Goal: Task Accomplishment & Management: Manage account settings

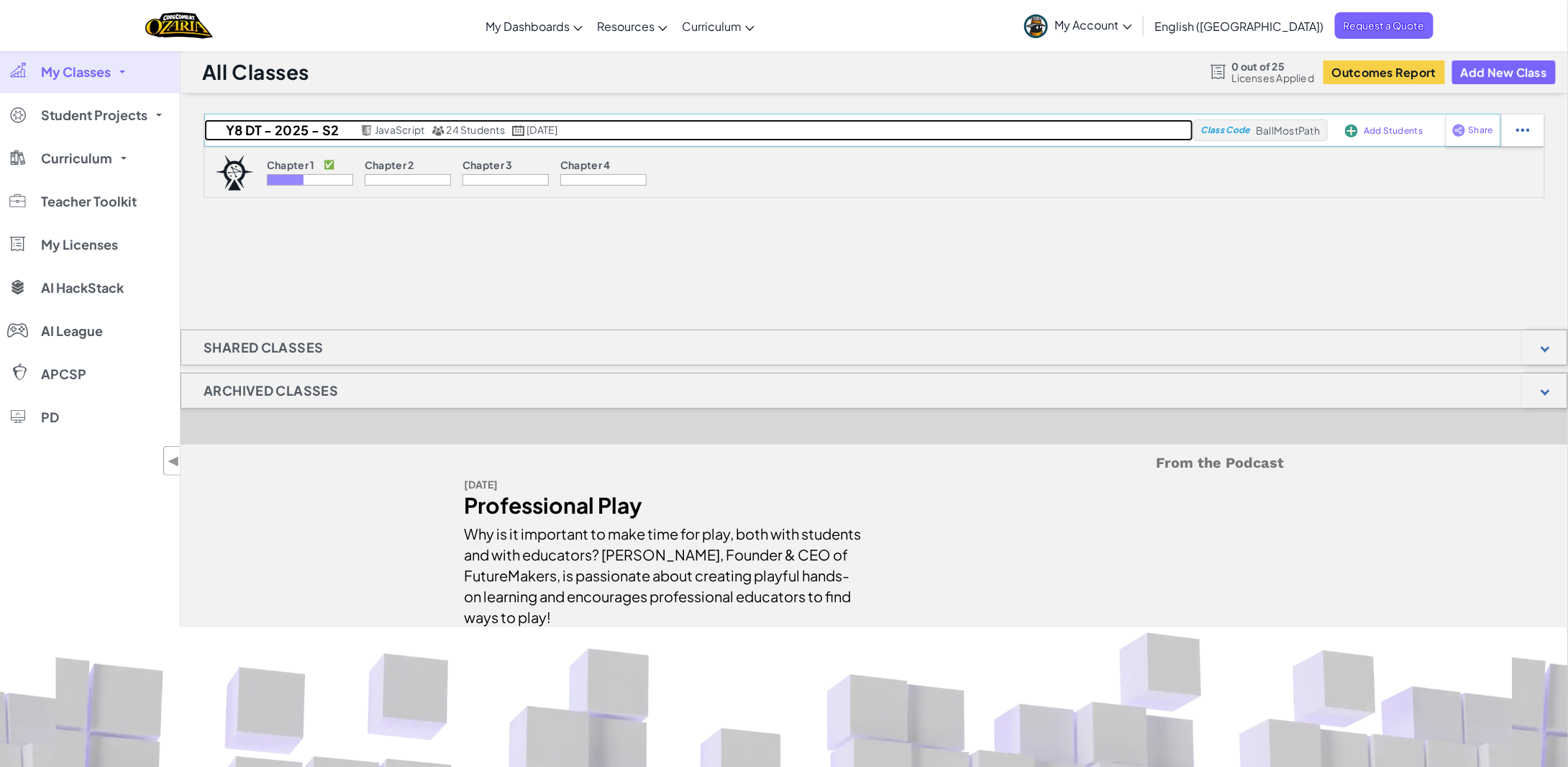
click at [294, 127] on h2 "Y8 DT - 2025 - S2" at bounding box center [280, 130] width 153 height 21
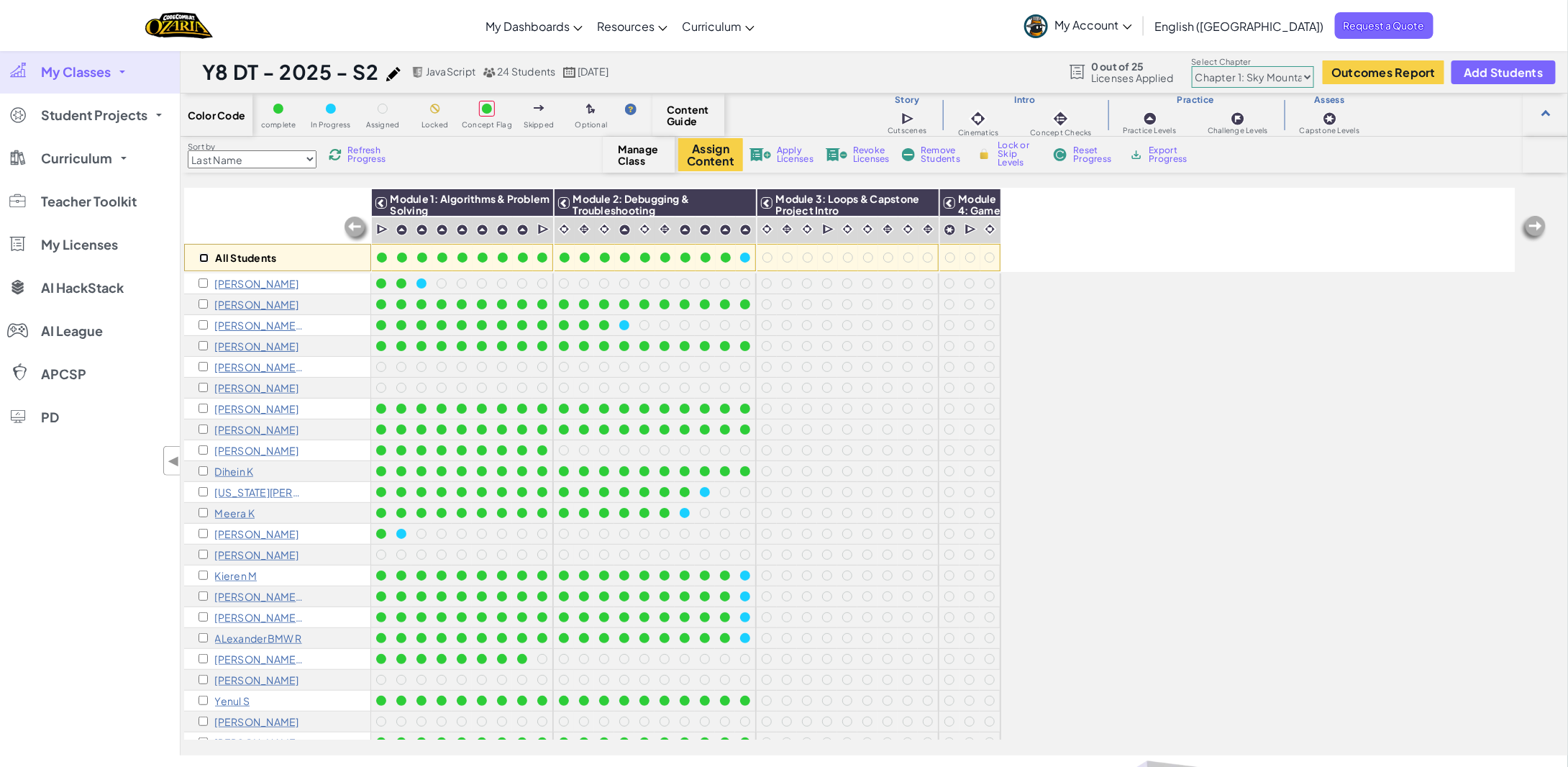
click at [204, 256] on input "checkbox" at bounding box center [204, 258] width 9 height 9
checkbox input "true"
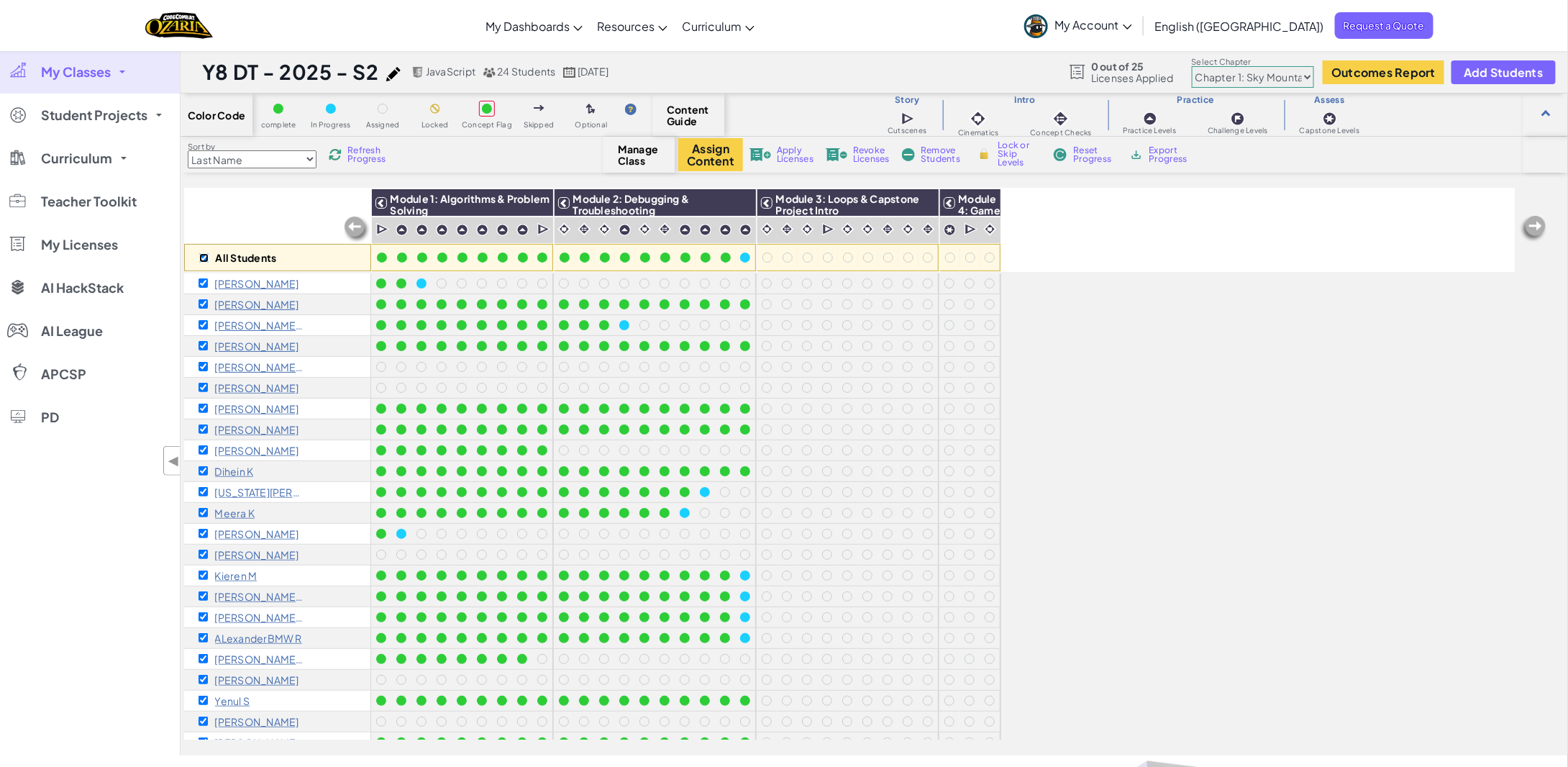
checkbox input "true"
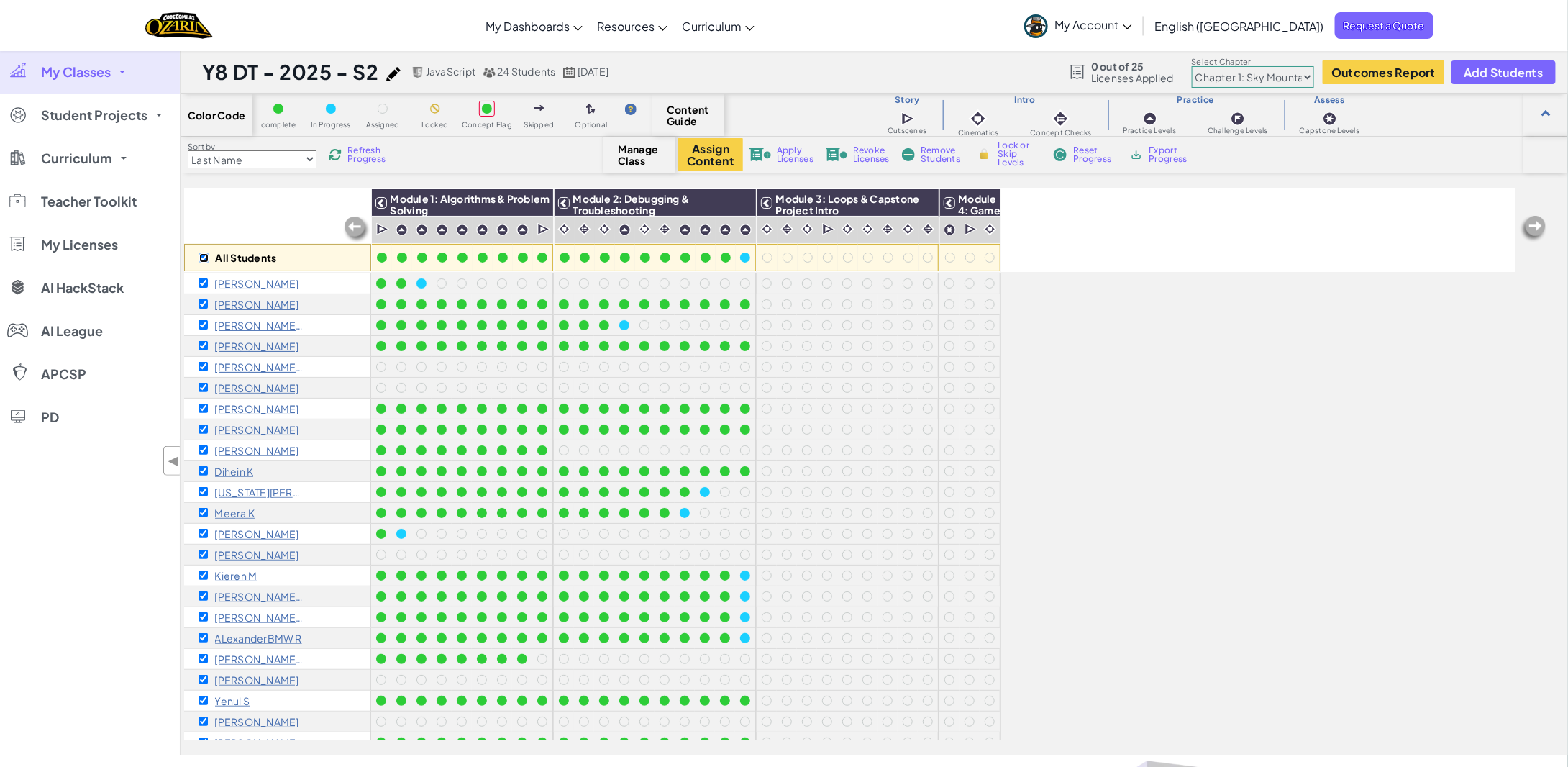
checkbox input "true"
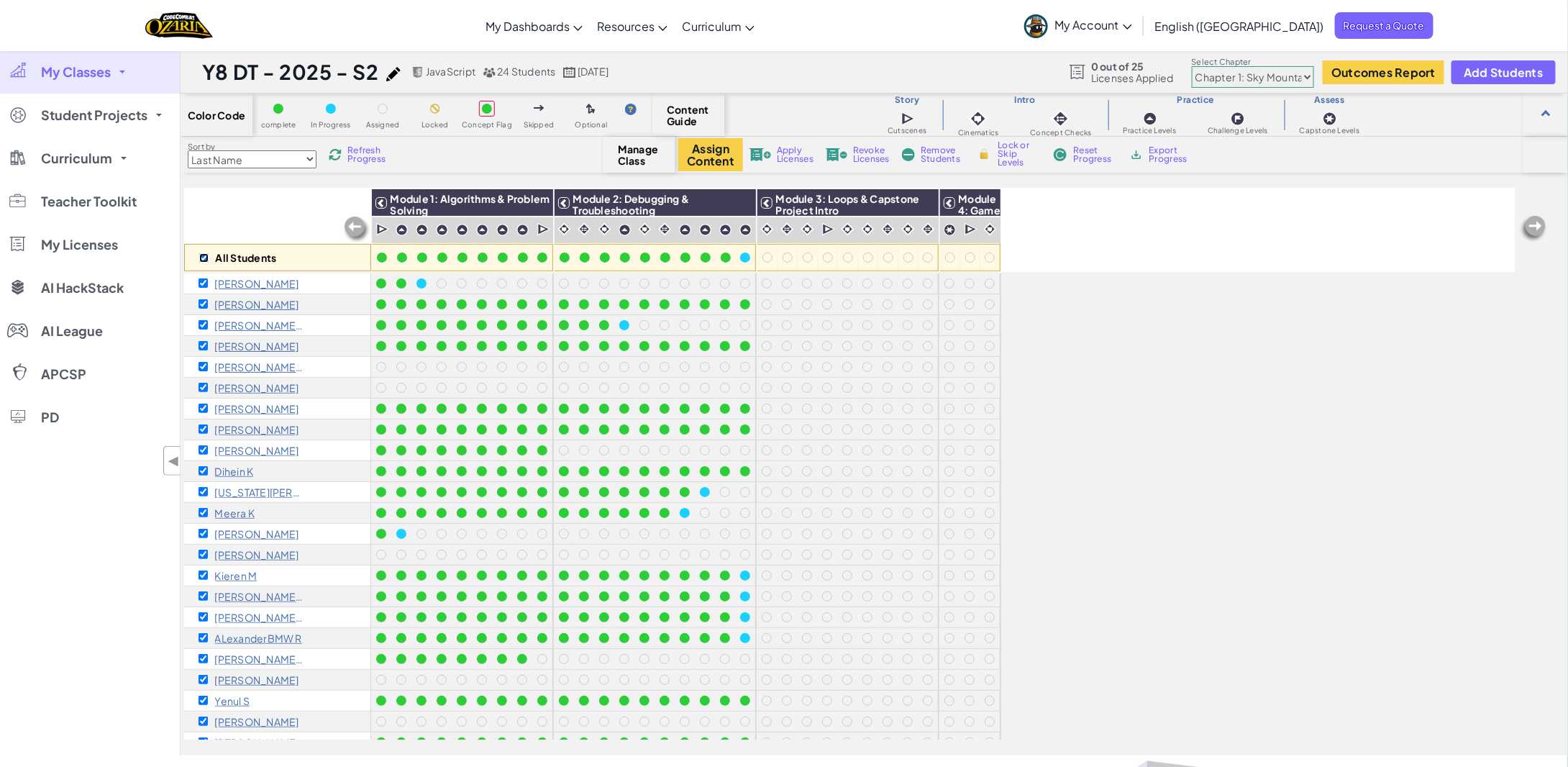
checkbox input "true"
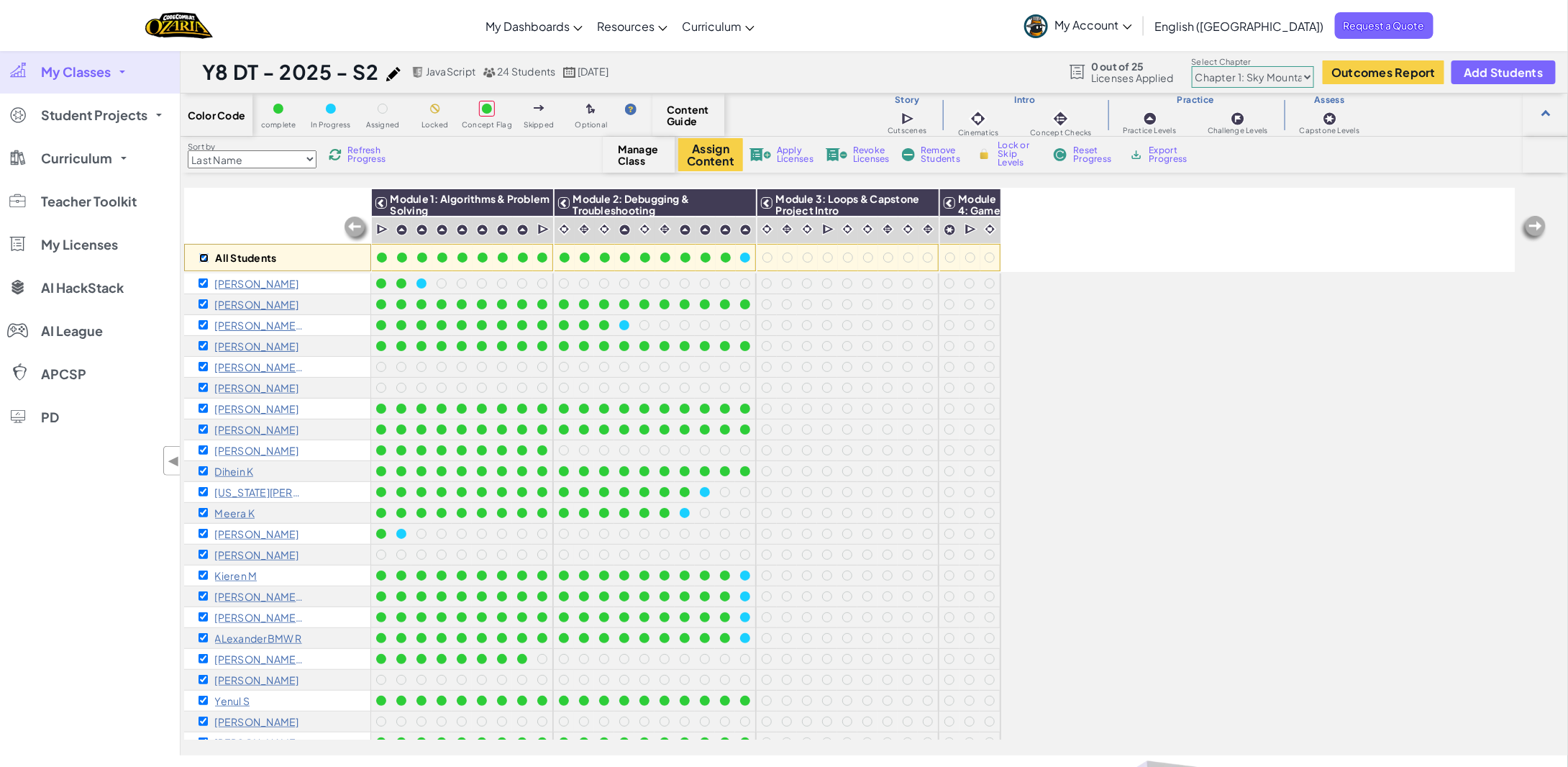
checkbox input "true"
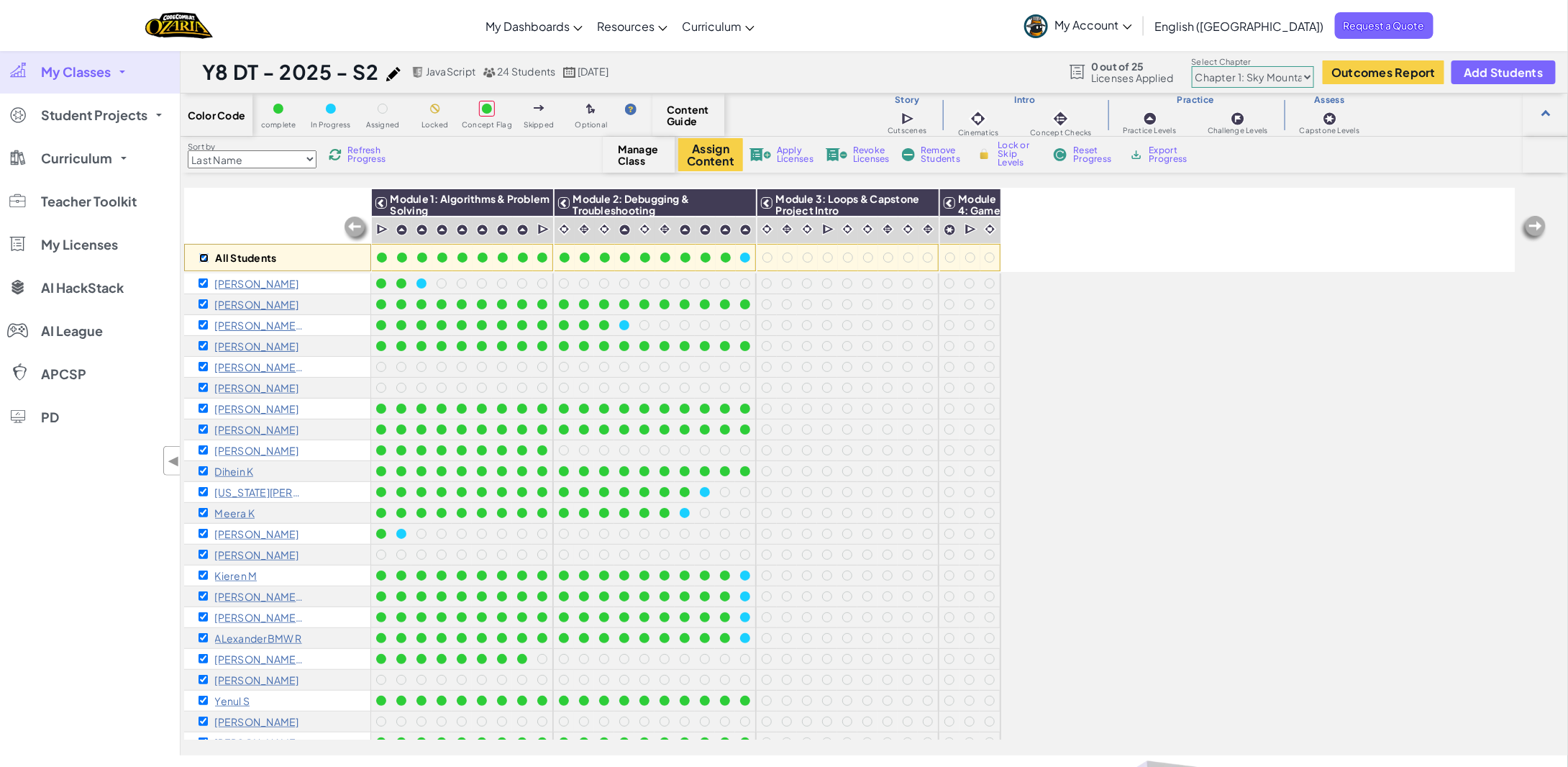
checkbox input "true"
click at [794, 154] on span "Apply Licenses" at bounding box center [795, 155] width 36 height 17
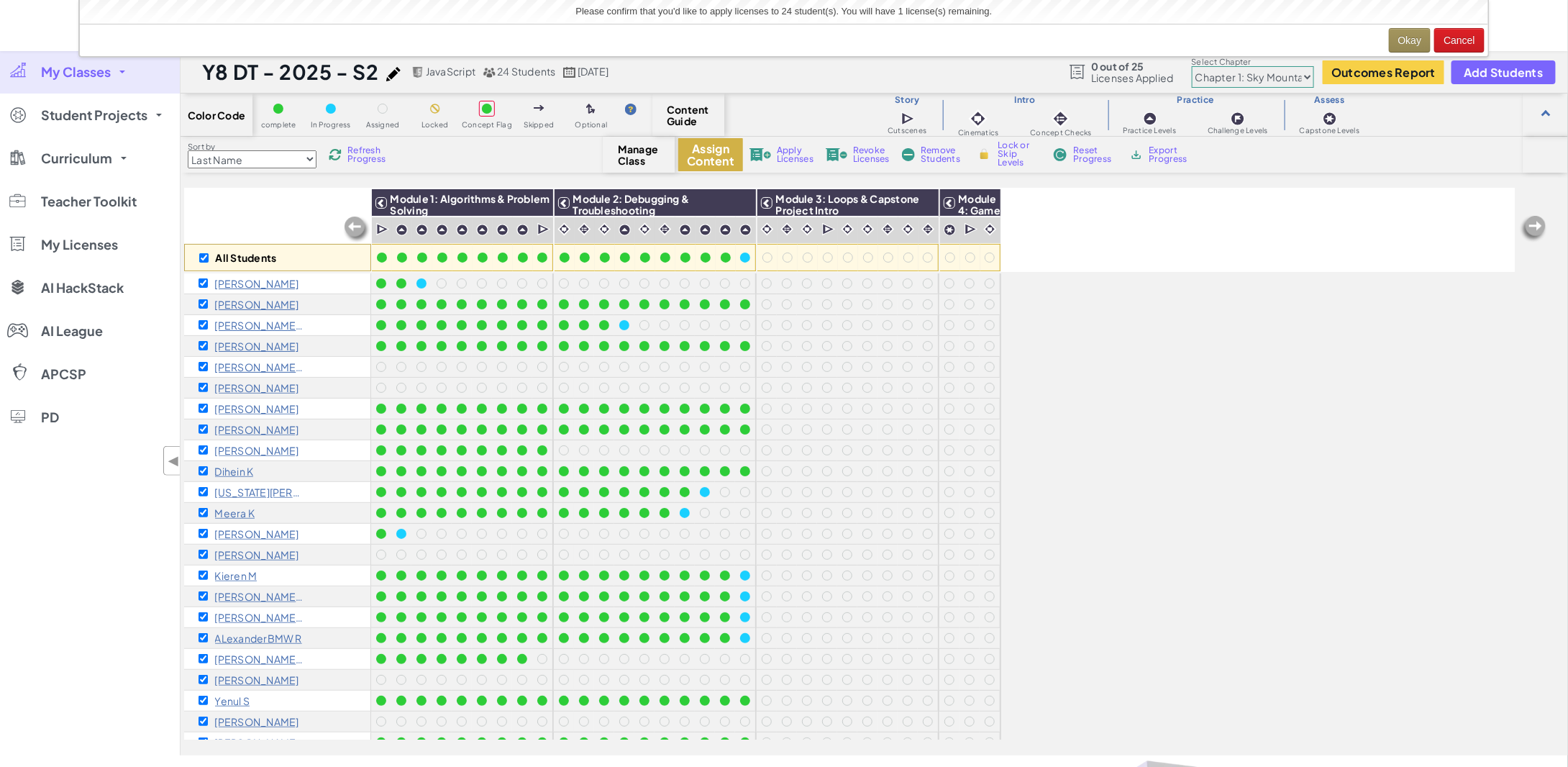
click at [711, 152] on button "Assign Content" at bounding box center [710, 155] width 65 height 33
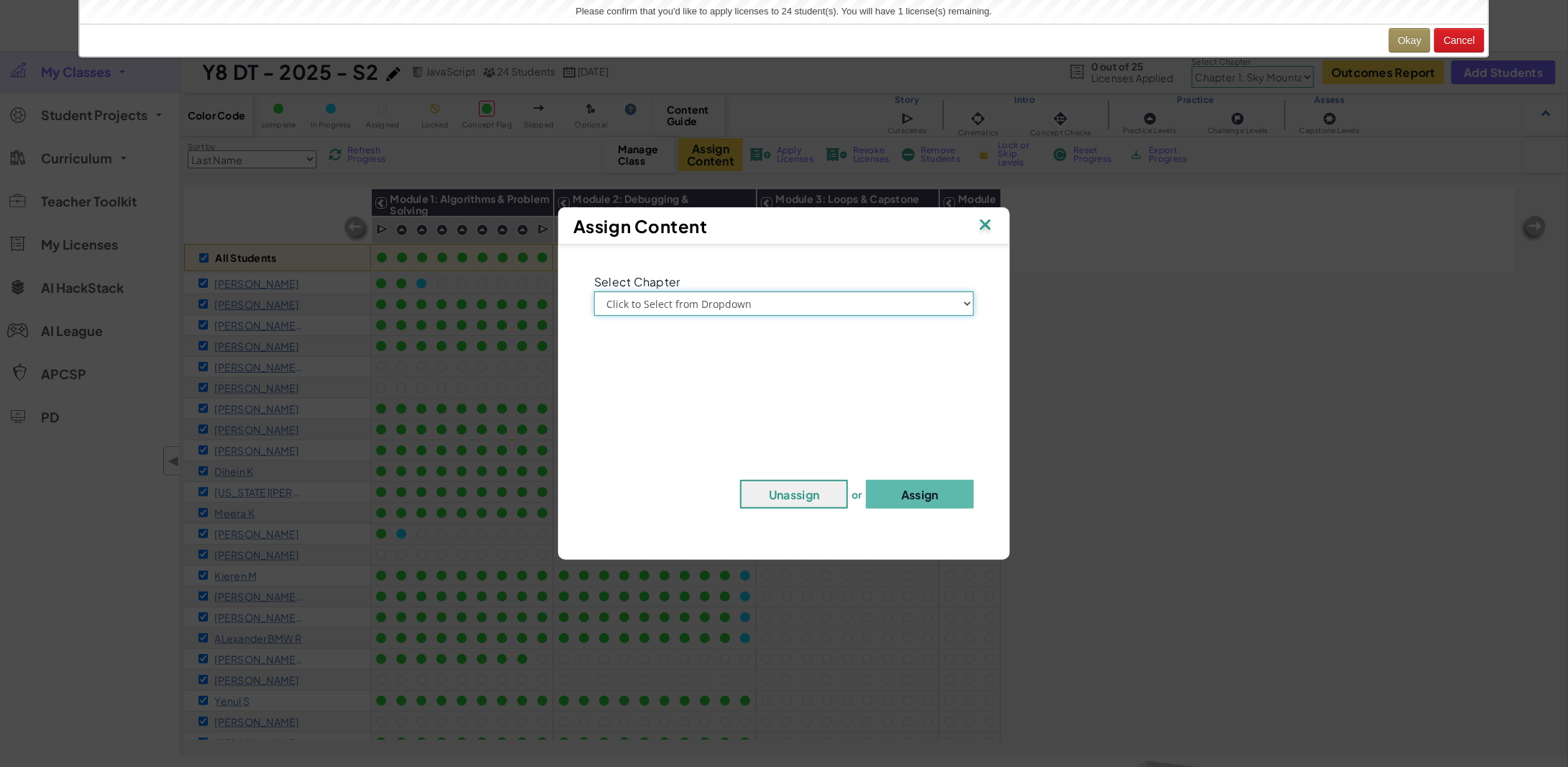
click at [767, 302] on select "Click to Select from Dropdown Chapter 1: [GEOGRAPHIC_DATA] Chapter 2: The Moon …" at bounding box center [784, 303] width 380 height 25
select select "Chapter 1: Sky Mountain"
click at [594, 291] on select "Click to Select from Dropdown Chapter 1: [GEOGRAPHIC_DATA] Chapter 2: The Moon …" at bounding box center [784, 303] width 380 height 25
click at [910, 499] on button "Assign" at bounding box center [920, 495] width 108 height 28
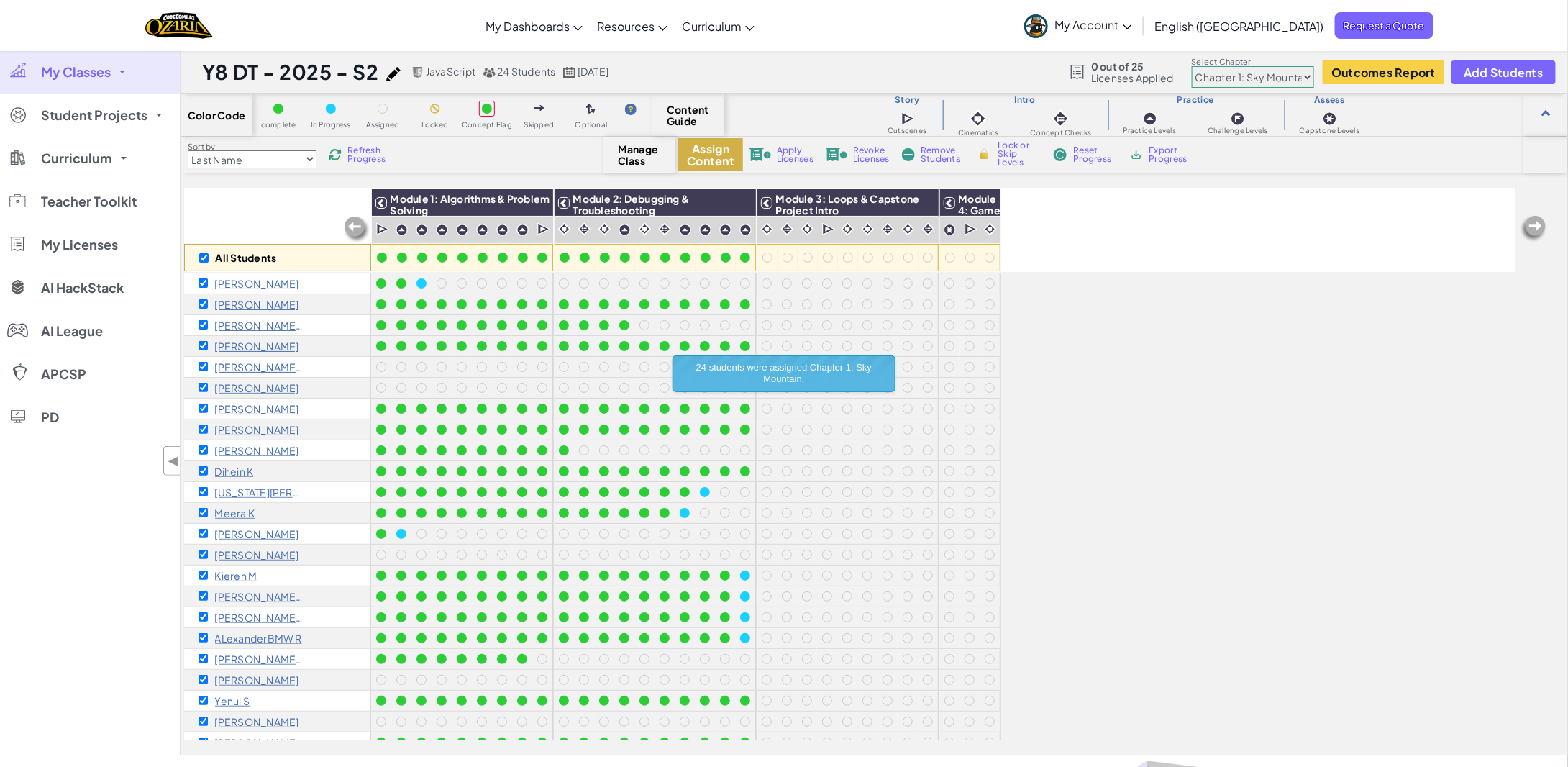
click at [717, 152] on button "Assign Content" at bounding box center [710, 155] width 65 height 33
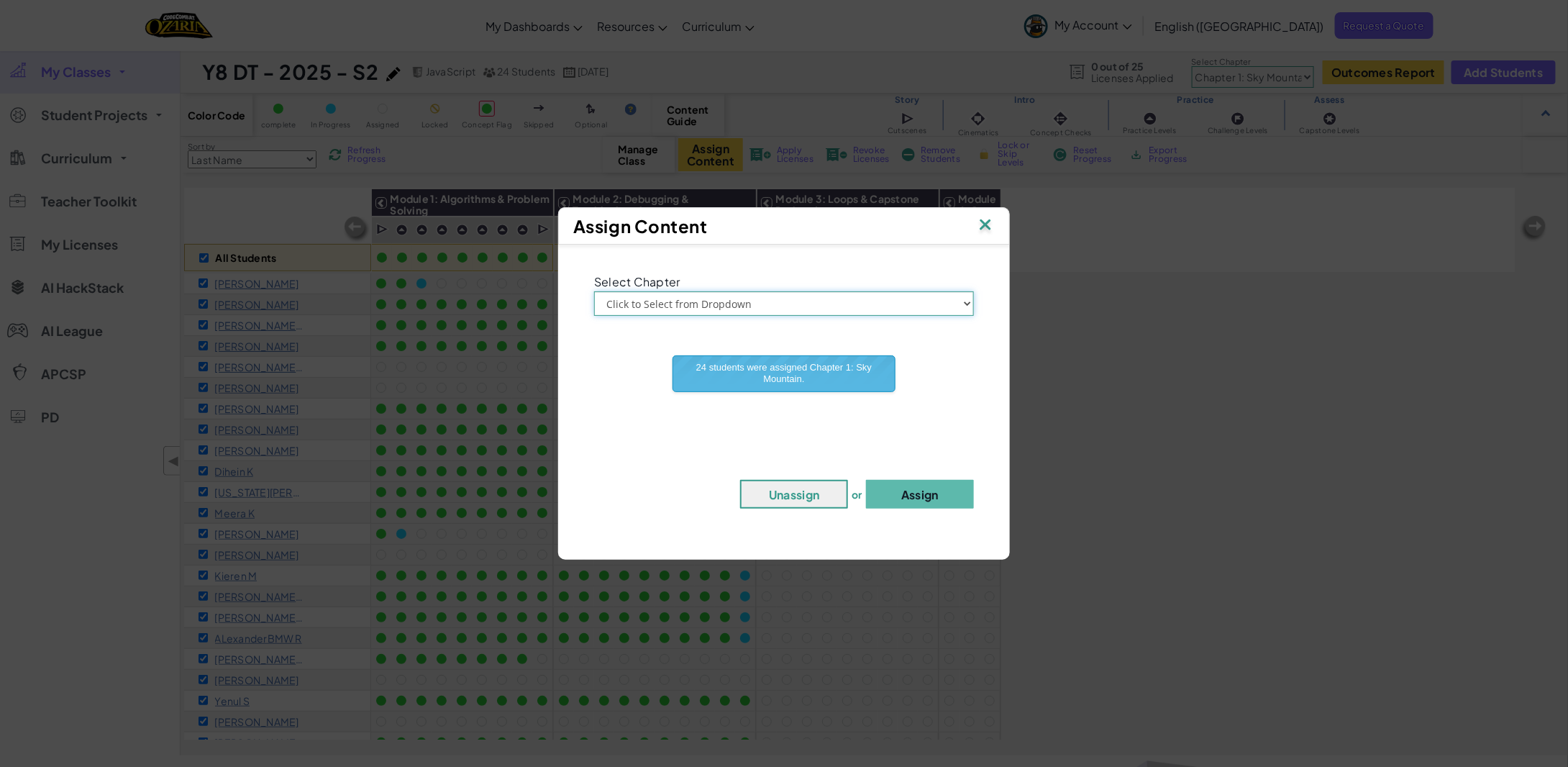
click at [806, 294] on select "Click to Select from Dropdown Chapter 1: [GEOGRAPHIC_DATA] Chapter 2: The Moon …" at bounding box center [784, 303] width 380 height 25
select select "Chapter 2: The Moon Dancers"
click at [594, 291] on select "Click to Select from Dropdown Chapter 1: [GEOGRAPHIC_DATA] Chapter 2: The Moon …" at bounding box center [784, 303] width 380 height 25
click at [913, 490] on button "Assign" at bounding box center [920, 495] width 108 height 28
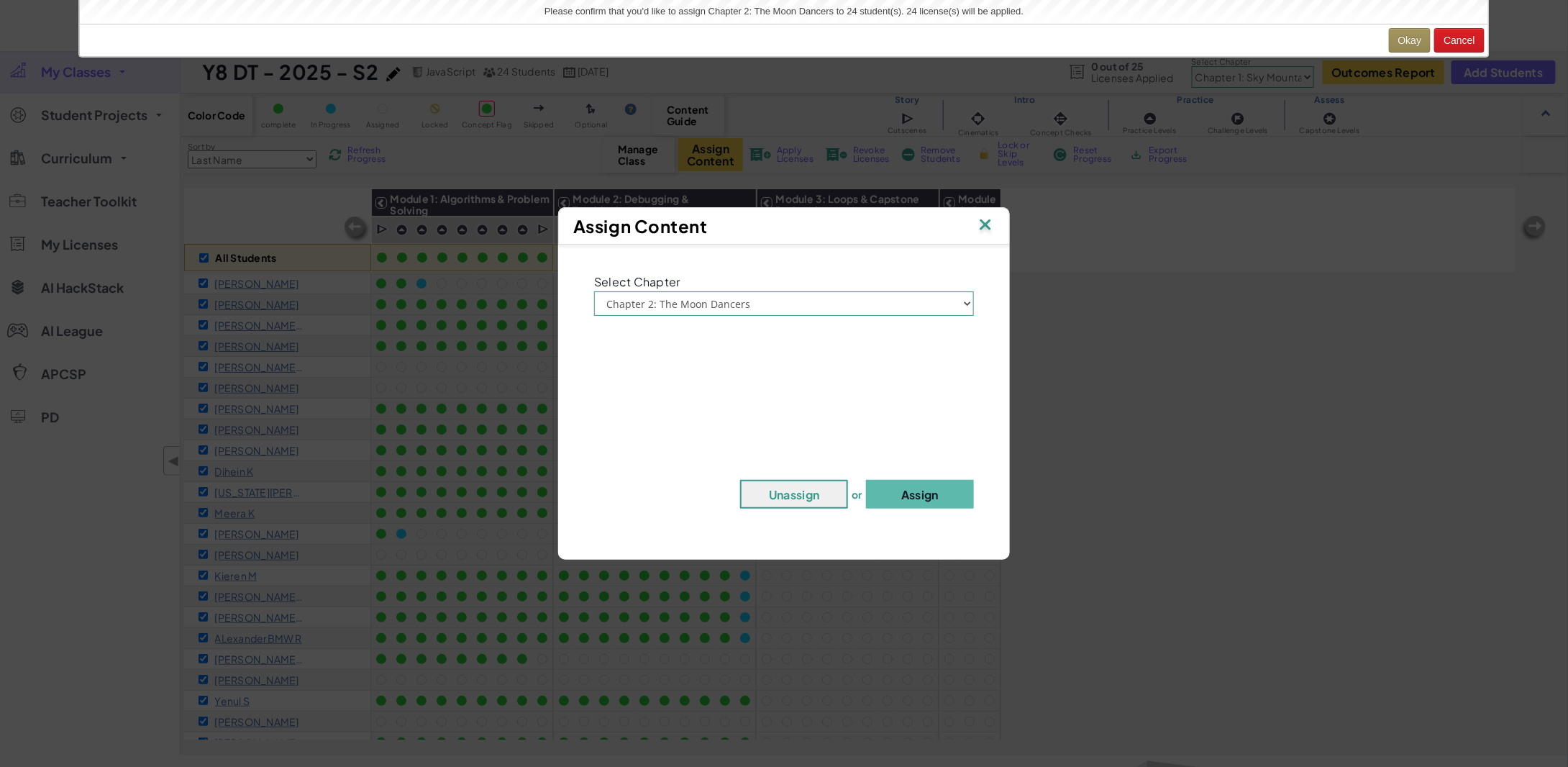
click at [722, 155] on div "Assign Content Select Chapter Click to Select from Dropdown Chapter 1: [GEOGRAP…" at bounding box center [784, 383] width 1568 height 767
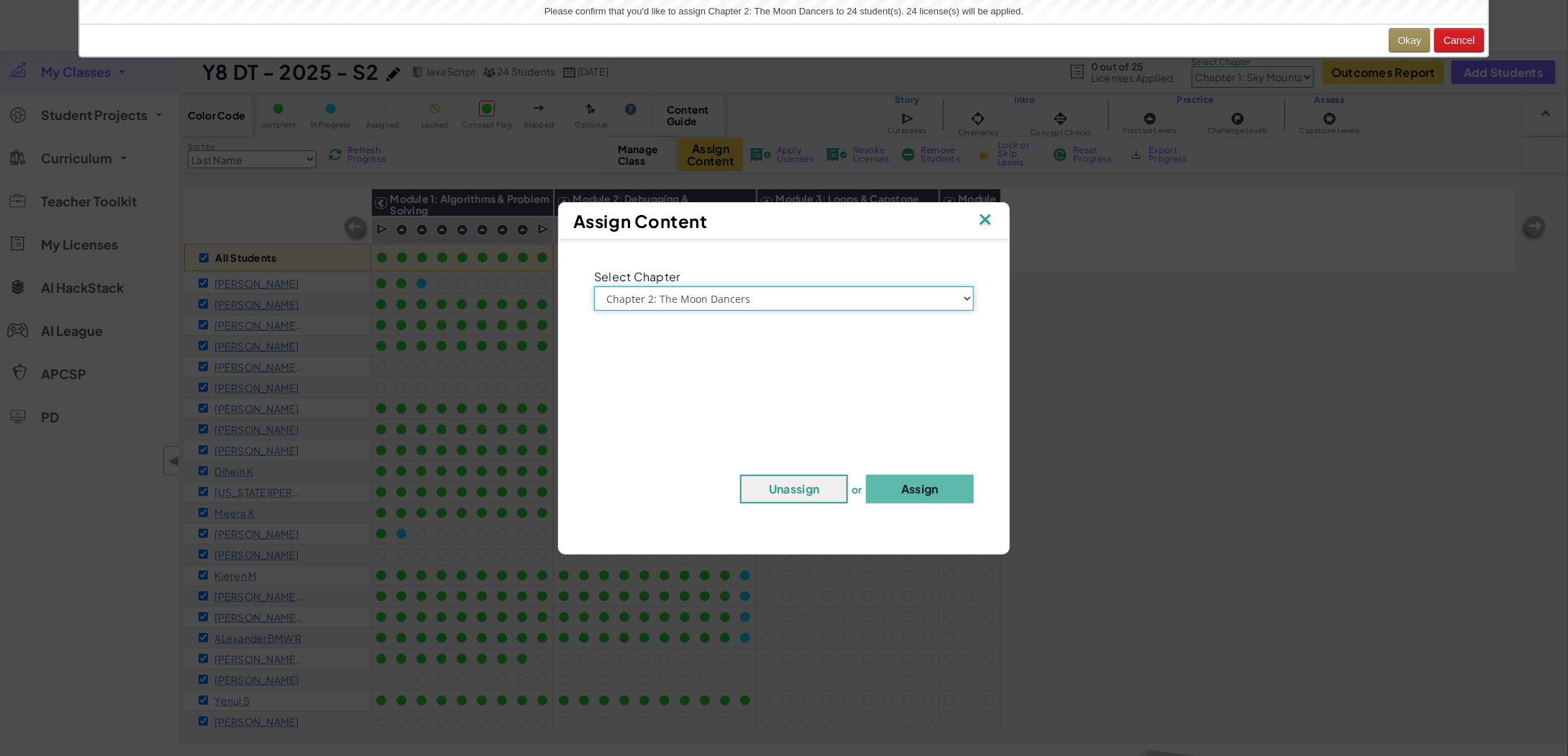
click at [903, 289] on div "Select Chapter Click to Select from Dropdown Chapter 1: [GEOGRAPHIC_DATA] Chapt…" at bounding box center [783, 288] width 401 height 45
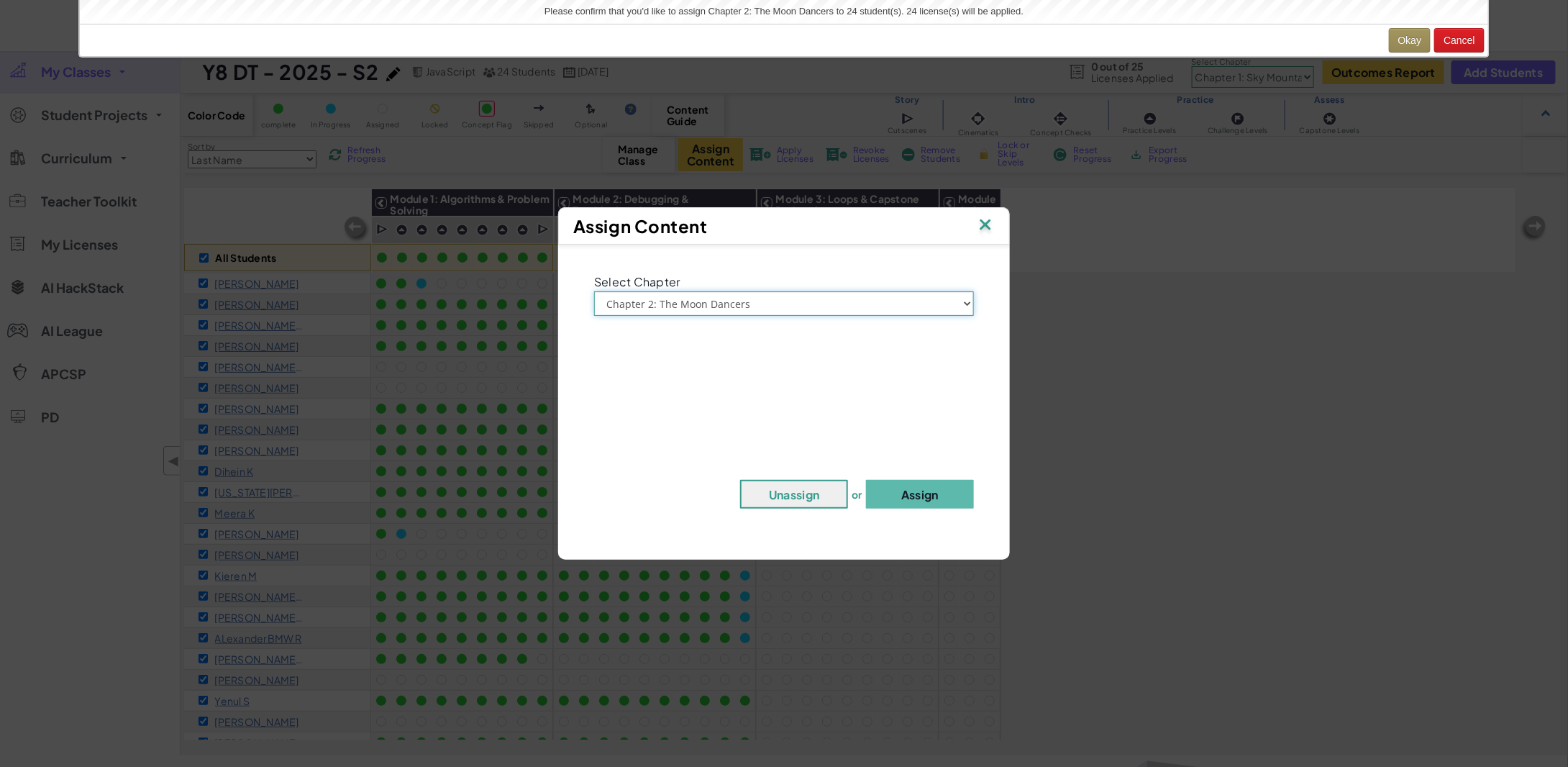
click at [594, 291] on select "Click to Select from Dropdown Chapter 1: [GEOGRAPHIC_DATA] Chapter 2: The Moon …" at bounding box center [784, 303] width 380 height 25
click at [930, 503] on button "Assign" at bounding box center [920, 495] width 108 height 28
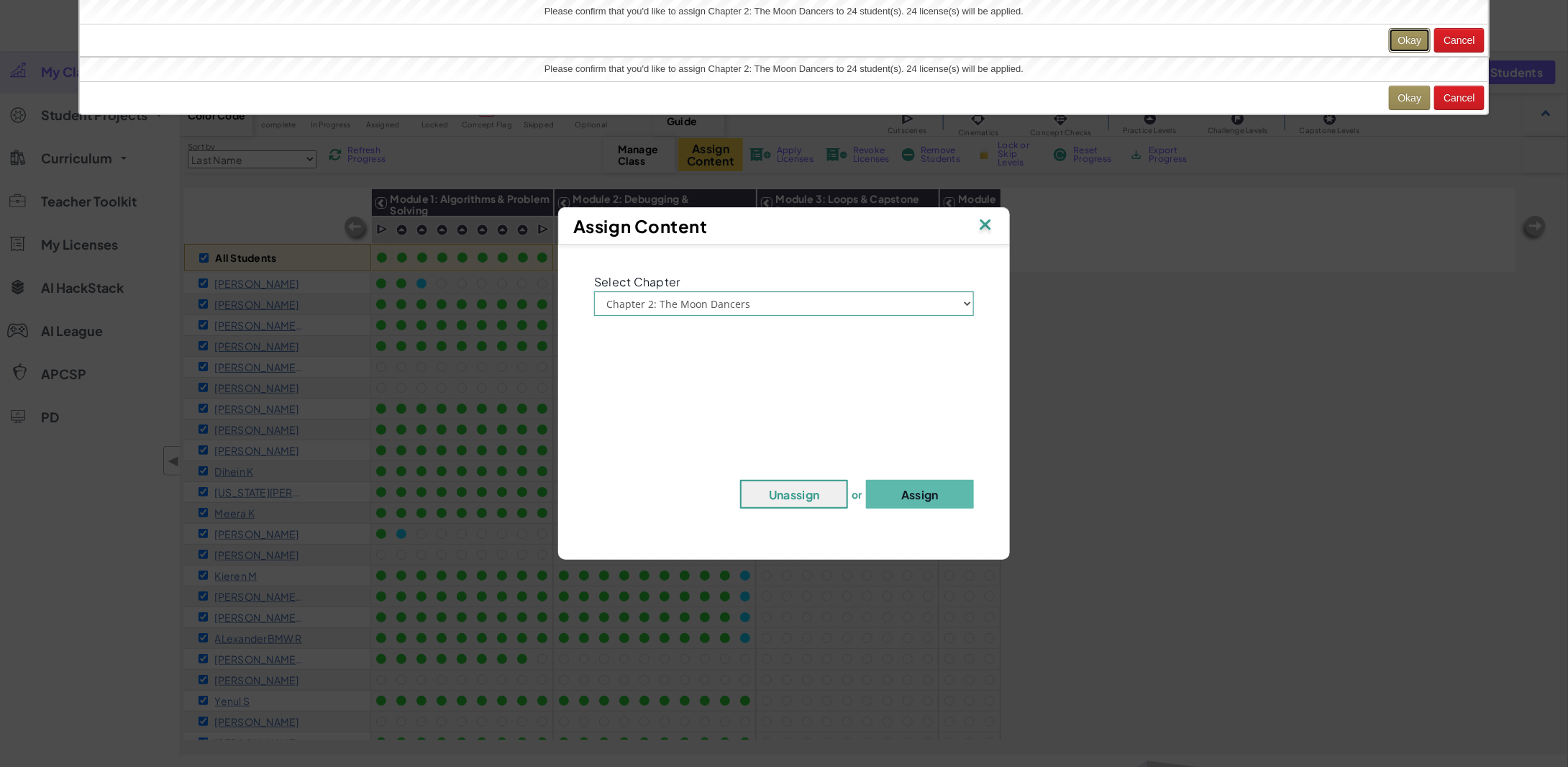
click at [1404, 37] on button "Okay" at bounding box center [1411, 40] width 43 height 25
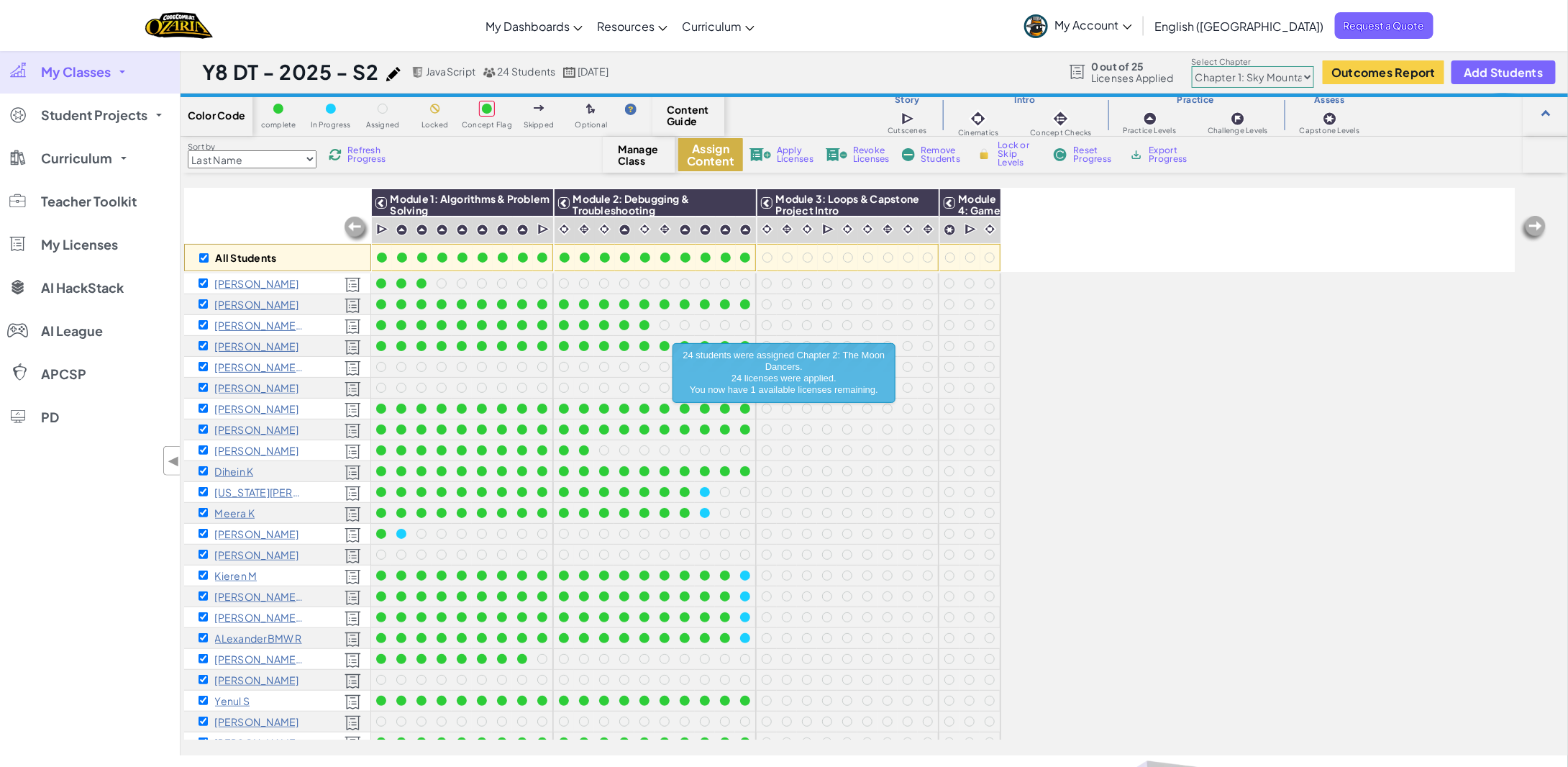
click at [701, 143] on button "Assign Content" at bounding box center [710, 155] width 65 height 33
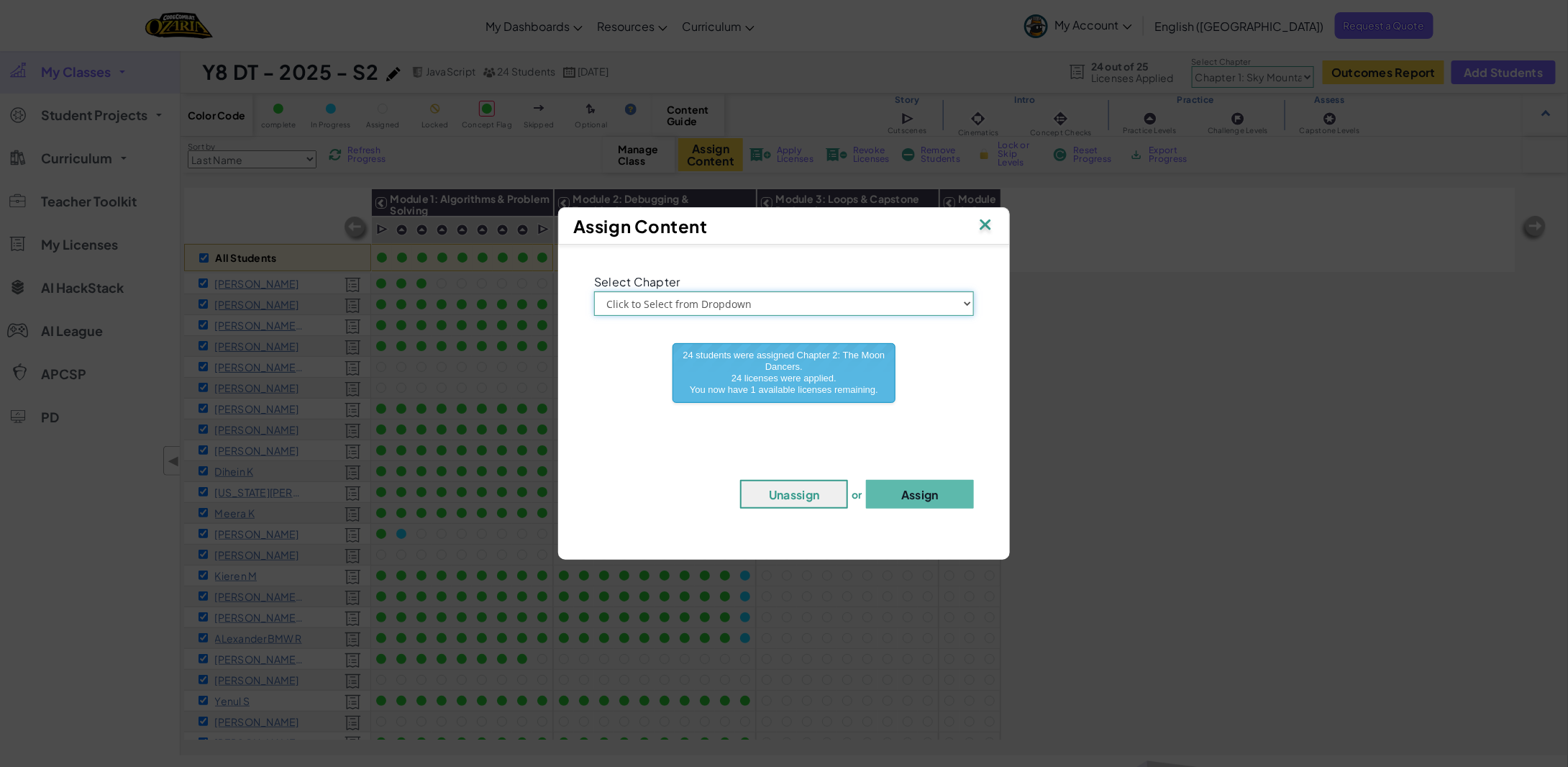
click at [736, 302] on select "Click to Select from Dropdown Chapter 1: [GEOGRAPHIC_DATA] Chapter 2: The Moon …" at bounding box center [784, 303] width 380 height 25
select select "Chapter 1: Sky Mountain"
click at [594, 291] on select "Click to Select from Dropdown Chapter 1: [GEOGRAPHIC_DATA] Chapter 2: The Moon …" at bounding box center [784, 303] width 380 height 25
click at [910, 495] on button "Assign" at bounding box center [920, 495] width 108 height 28
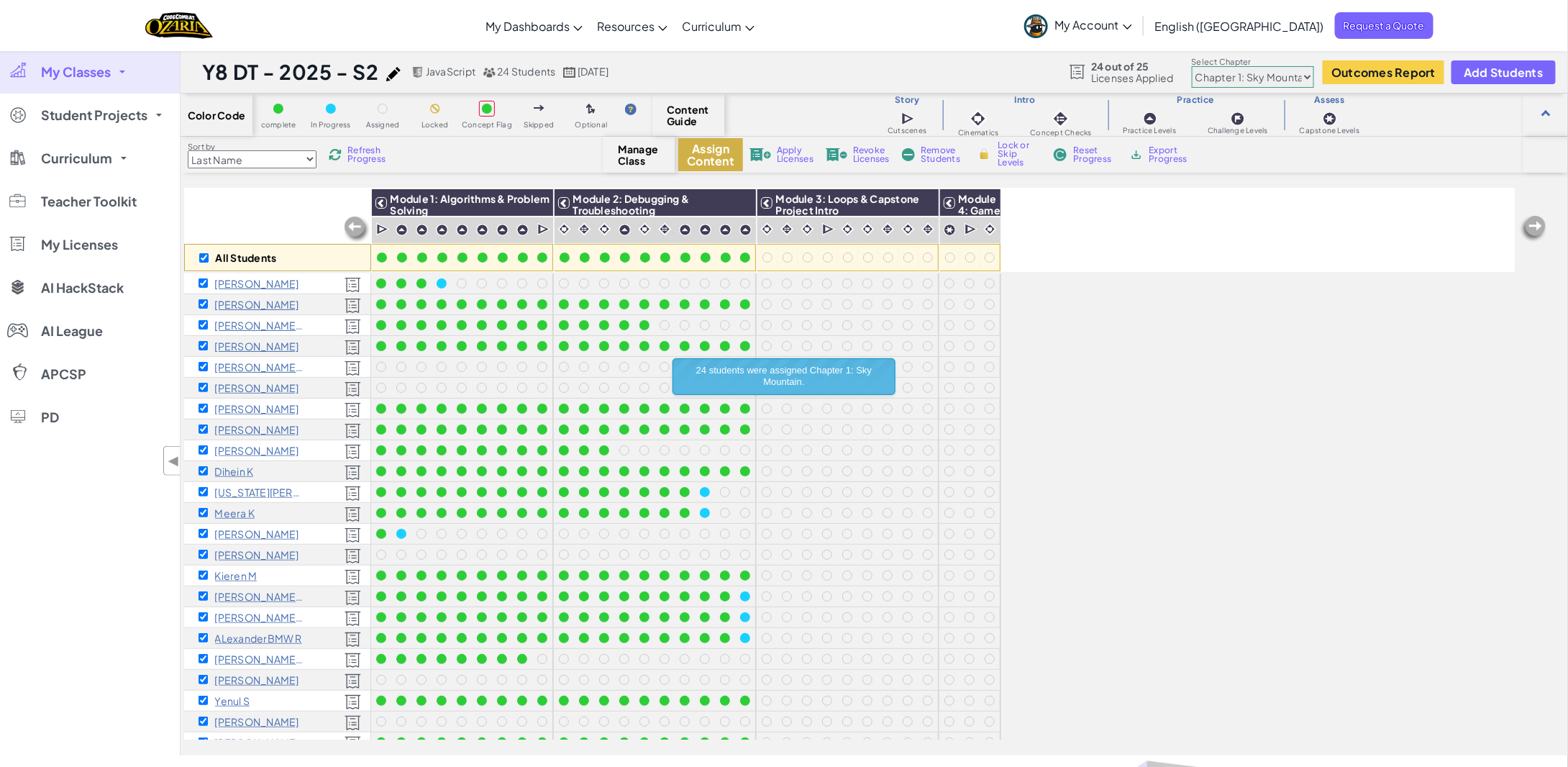
click at [714, 158] on button "Assign Content" at bounding box center [710, 155] width 65 height 33
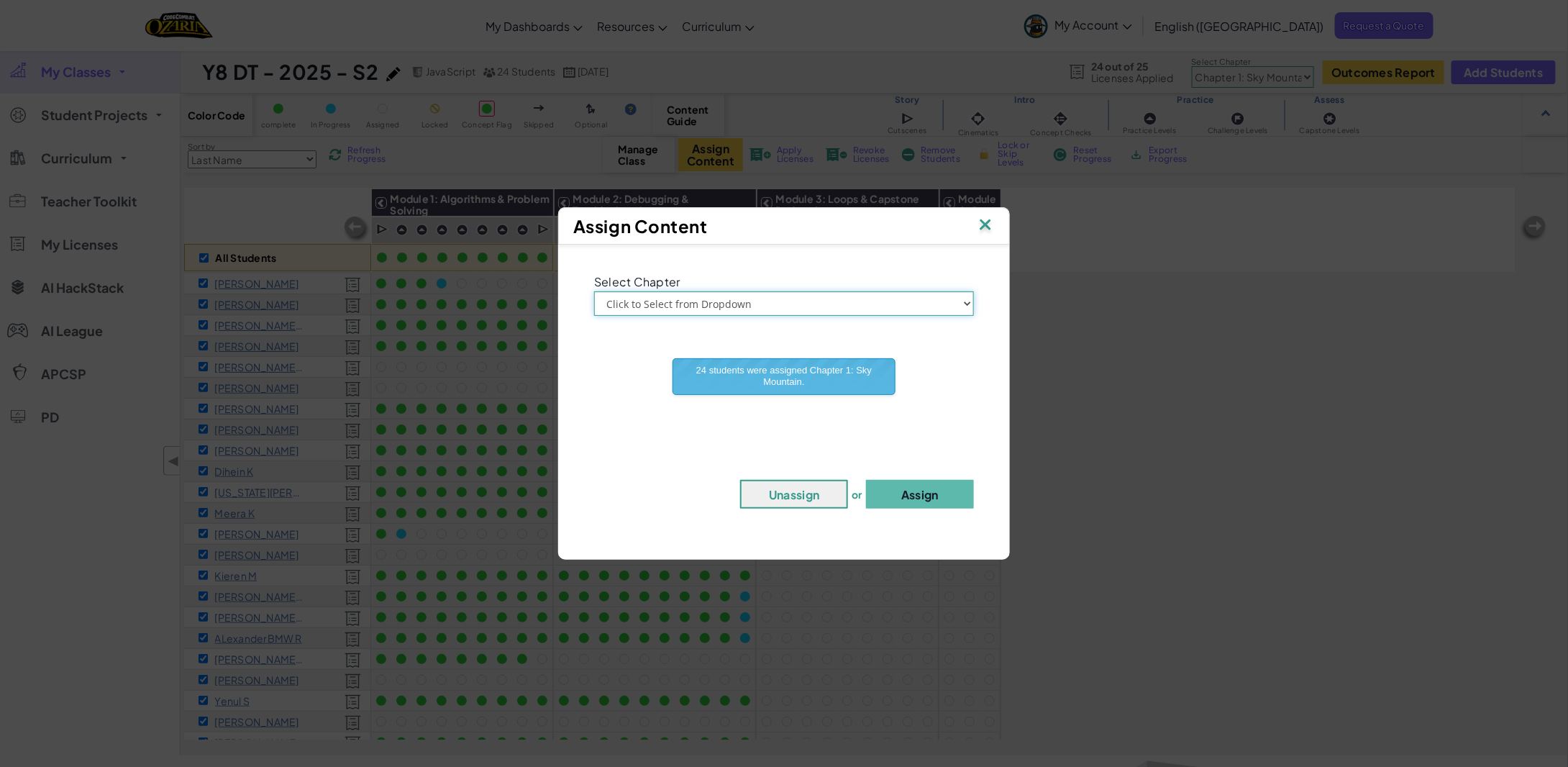
click at [860, 298] on select "Click to Select from Dropdown Chapter 1: [GEOGRAPHIC_DATA] Chapter 2: The Moon …" at bounding box center [784, 303] width 380 height 25
select select "Chapter 2: The Moon Dancers"
click at [594, 291] on select "Click to Select from Dropdown Chapter 1: [GEOGRAPHIC_DATA] Chapter 2: The Moon …" at bounding box center [784, 303] width 380 height 25
click at [899, 501] on button "Assign" at bounding box center [920, 495] width 108 height 28
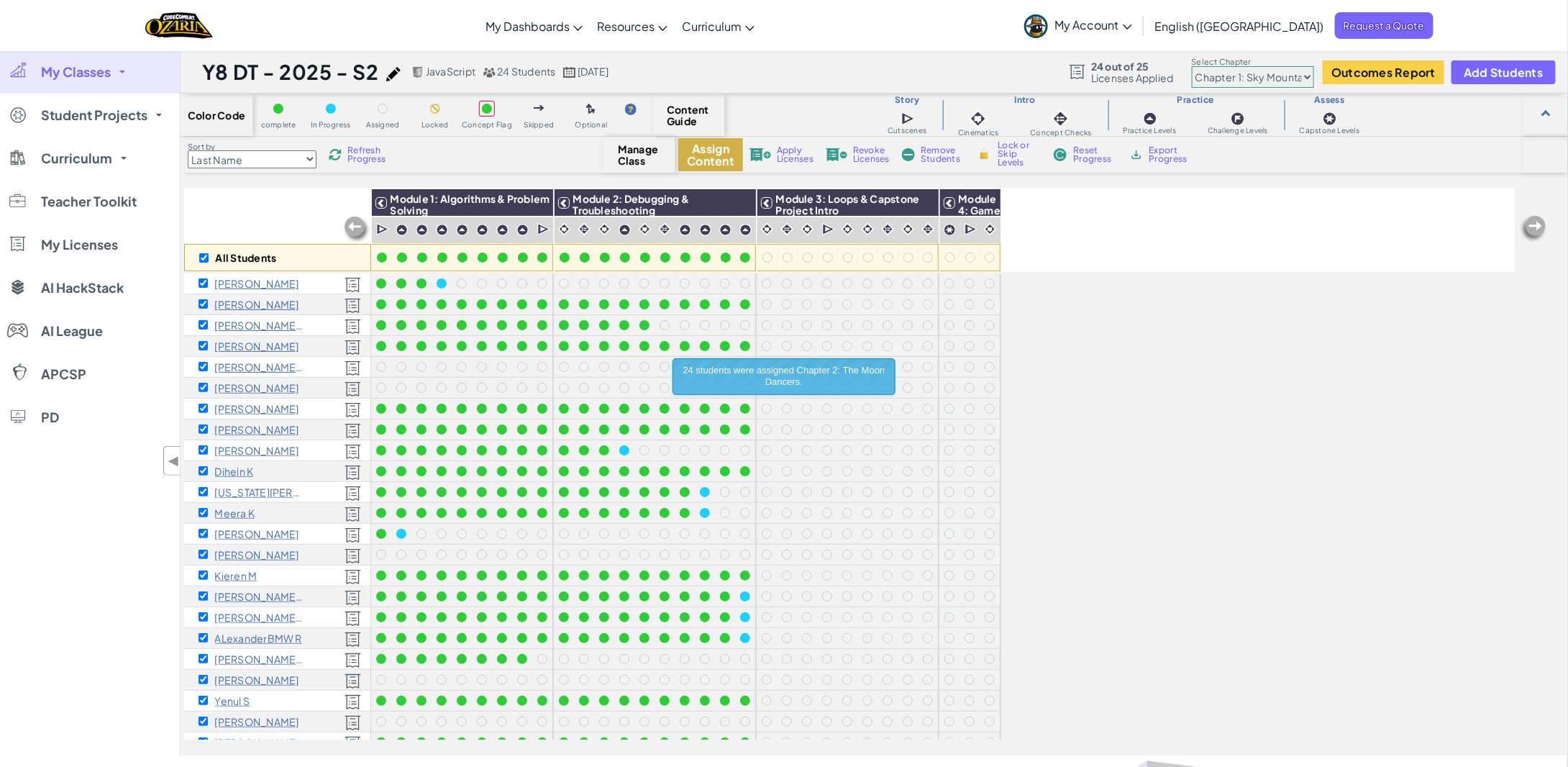
click at [720, 163] on button "Assign Content" at bounding box center [710, 155] width 65 height 33
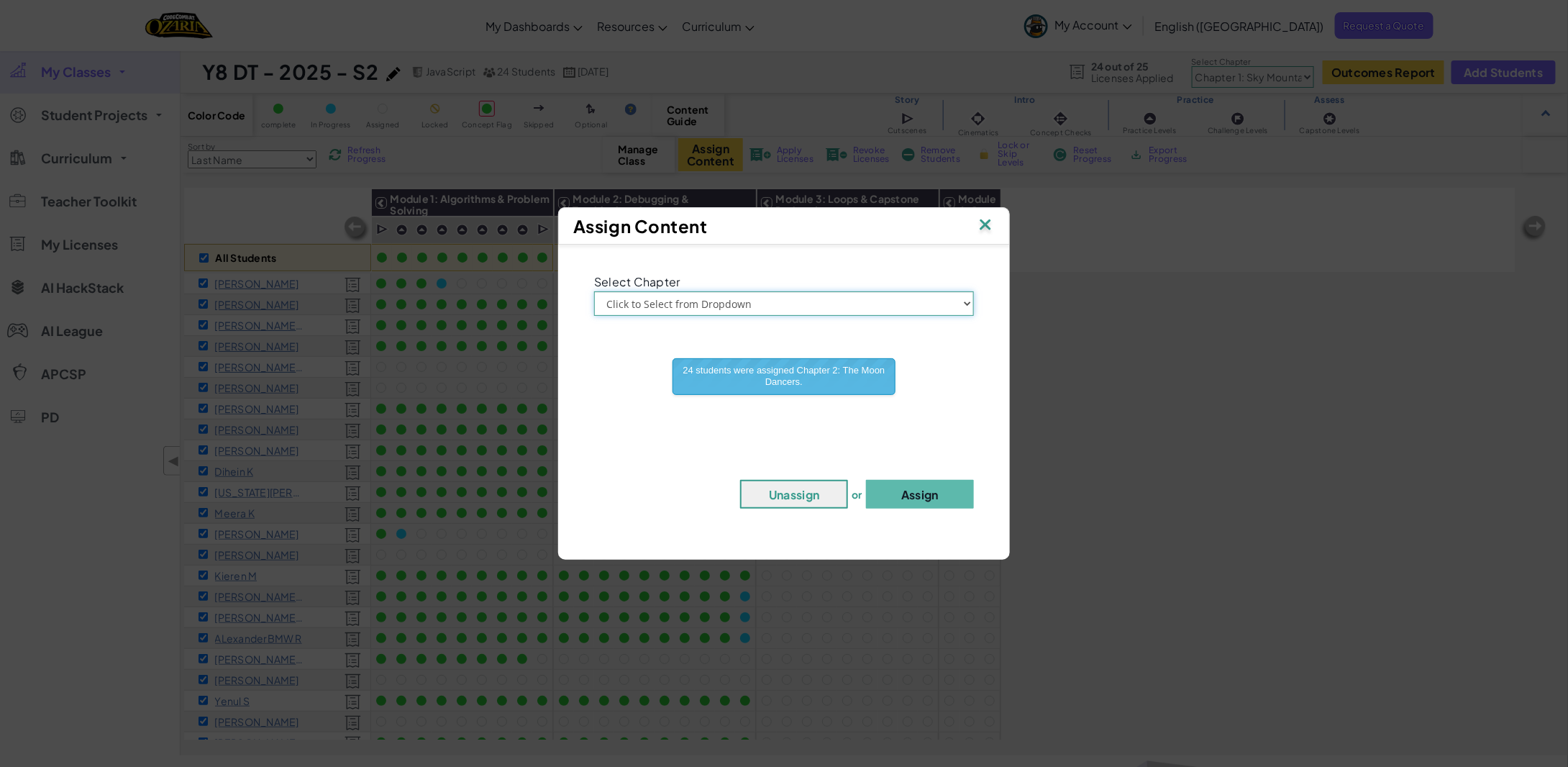
click at [768, 298] on select "Click to Select from Dropdown Chapter 1: [GEOGRAPHIC_DATA] Chapter 2: The Moon …" at bounding box center [784, 303] width 380 height 25
select select "Chapter 4: The Final Code"
click at [594, 291] on select "Click to Select from Dropdown Chapter 1: [GEOGRAPHIC_DATA] Chapter 2: The Moon …" at bounding box center [784, 303] width 380 height 25
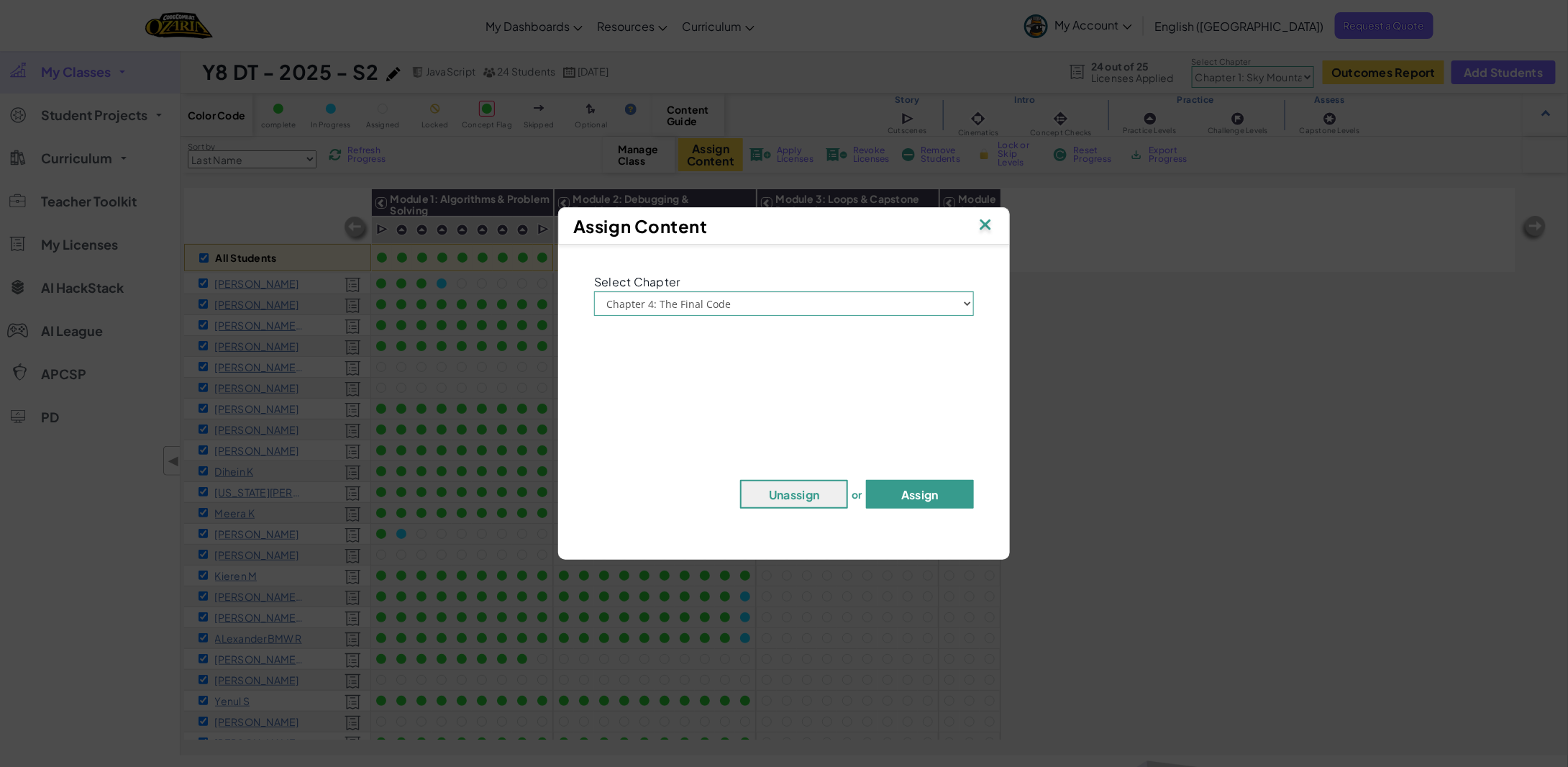
click at [916, 485] on button "Assign" at bounding box center [920, 495] width 108 height 28
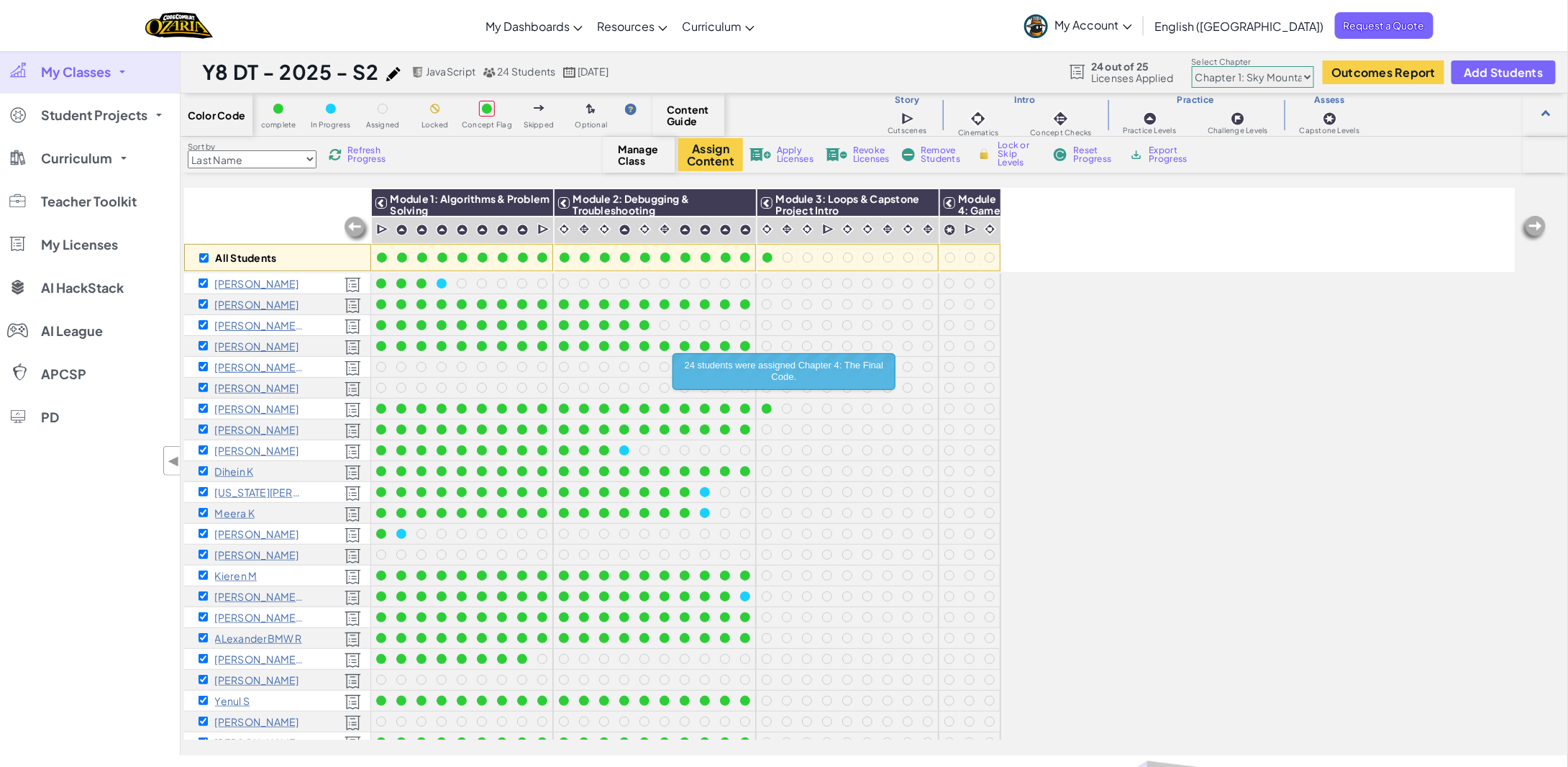
click at [1327, 222] on div "All Students Module 1: Algorithms & Problem Solving Module 2: Debugging & Troub…" at bounding box center [850, 230] width 1331 height 83
